Goal: Task Accomplishment & Management: Use online tool/utility

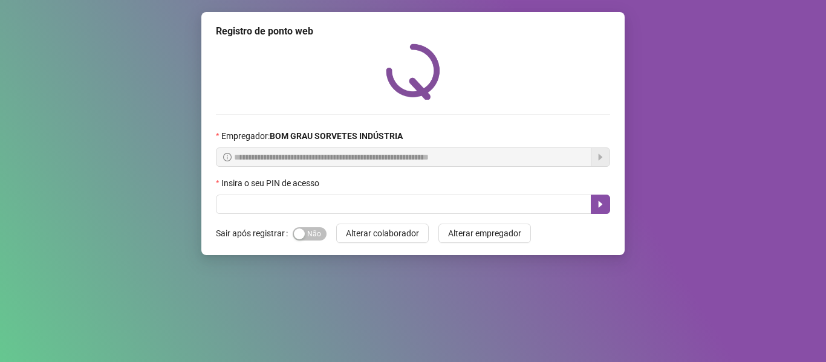
click at [315, 241] on div "Sim Não" at bounding box center [310, 233] width 34 height 19
click at [314, 225] on div "Sim Não" at bounding box center [310, 233] width 34 height 19
click at [301, 235] on div "button" at bounding box center [299, 233] width 11 height 11
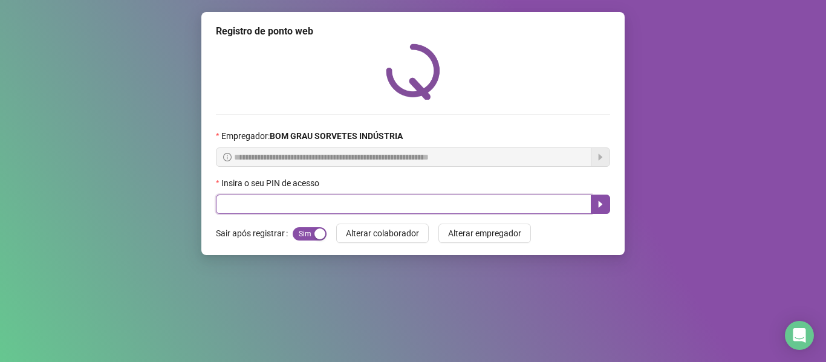
click at [285, 209] on input "text" at bounding box center [403, 204] width 375 height 19
type input "*****"
click at [606, 208] on button "button" at bounding box center [599, 204] width 19 height 19
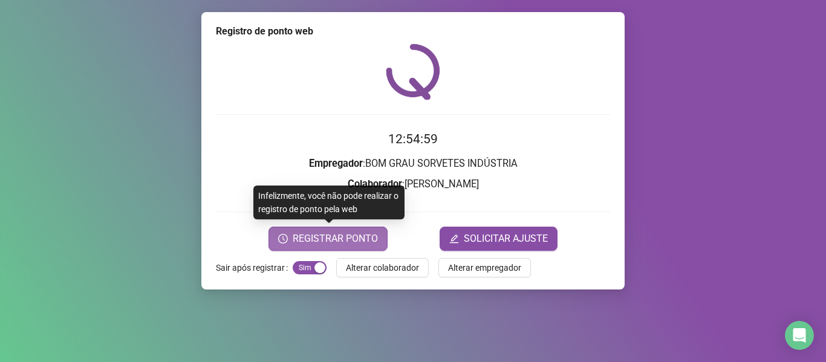
click at [363, 232] on span "REGISTRAR PONTO" at bounding box center [335, 238] width 85 height 15
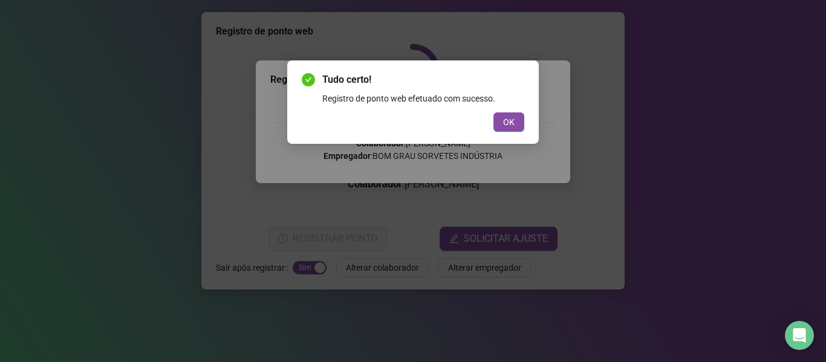
click at [505, 129] on button "OK" at bounding box center [508, 121] width 31 height 19
